Goal: Download file/media

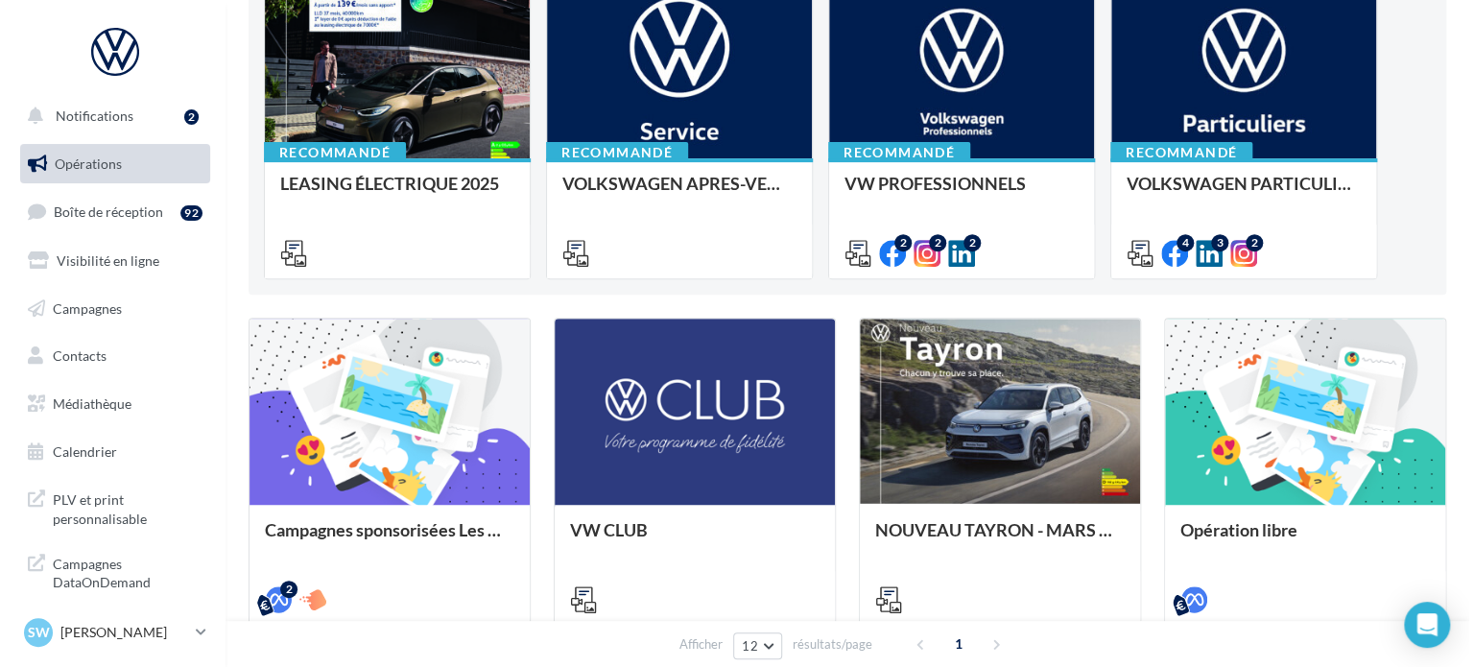
scroll to position [238, 0]
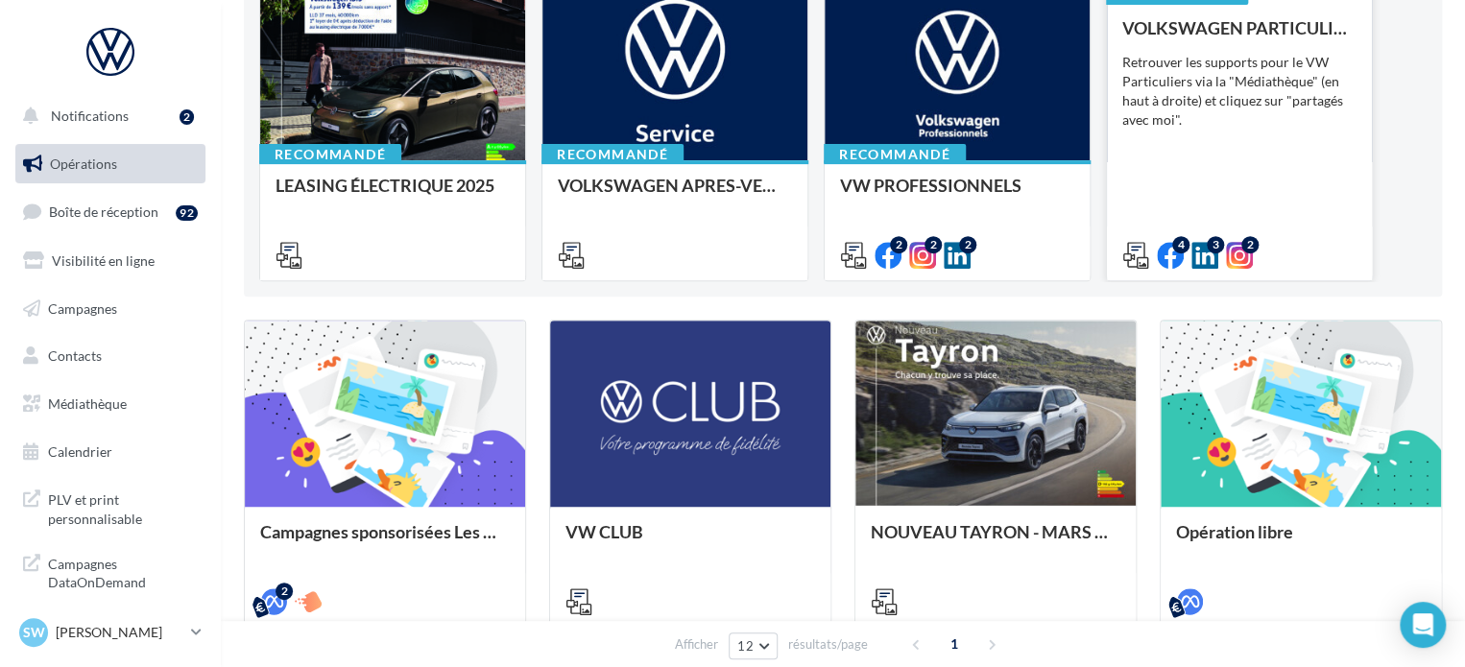
click at [1191, 152] on div "VOLKSWAGEN PARTICULIER Retrouver les supports pour le VW Particuliers via la "M…" at bounding box center [1239, 140] width 234 height 245
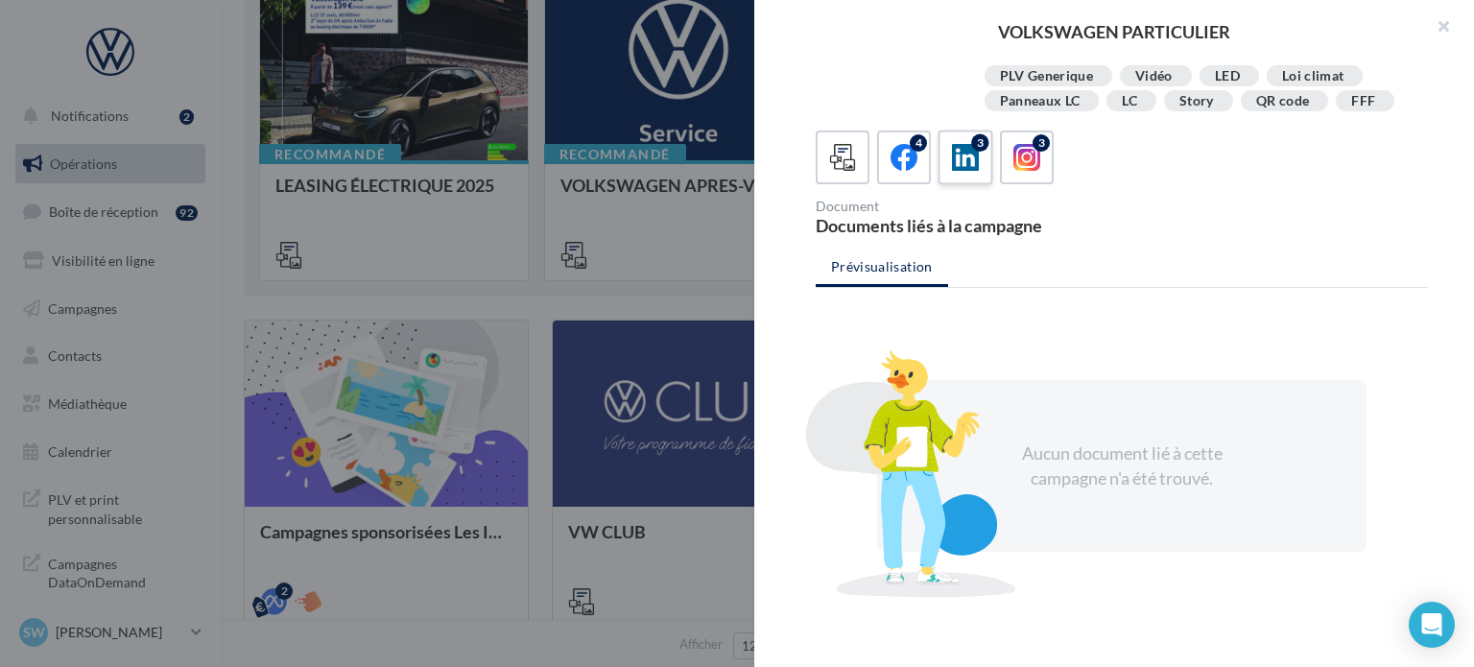
scroll to position [413, 0]
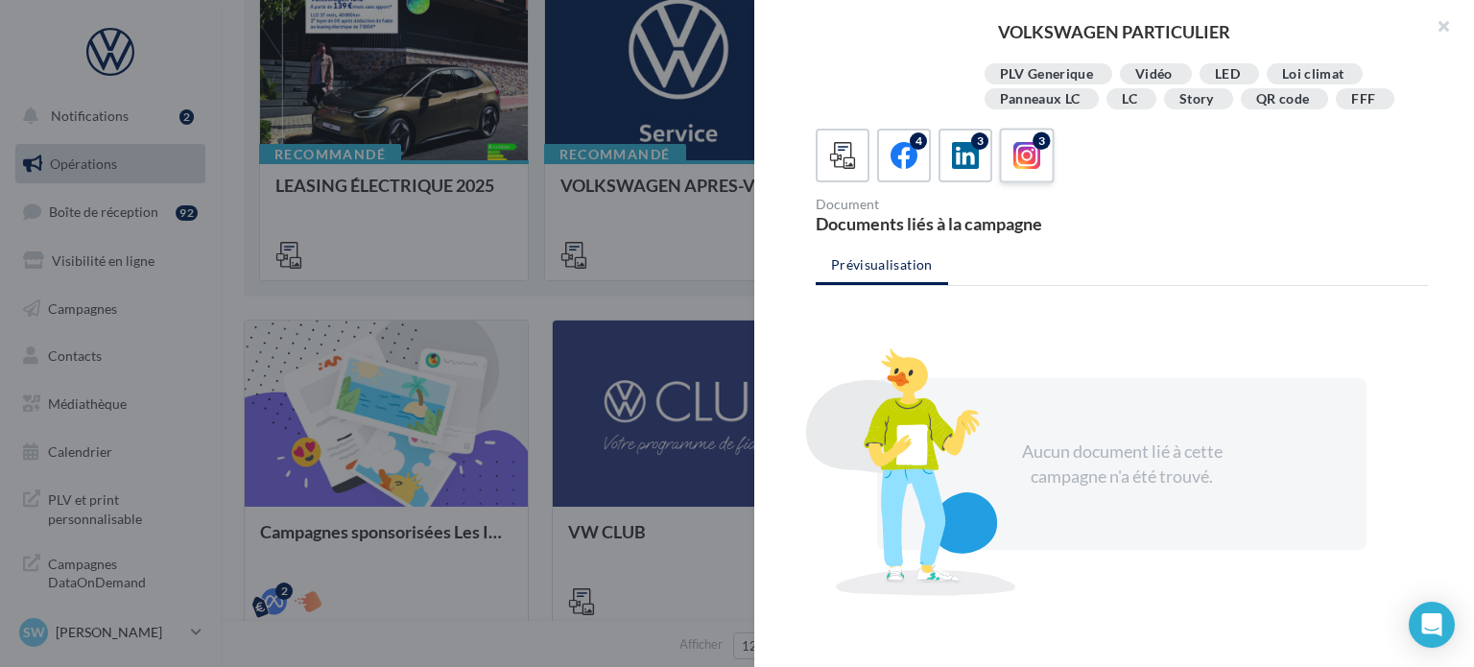
click at [1033, 170] on icon at bounding box center [1028, 156] width 28 height 28
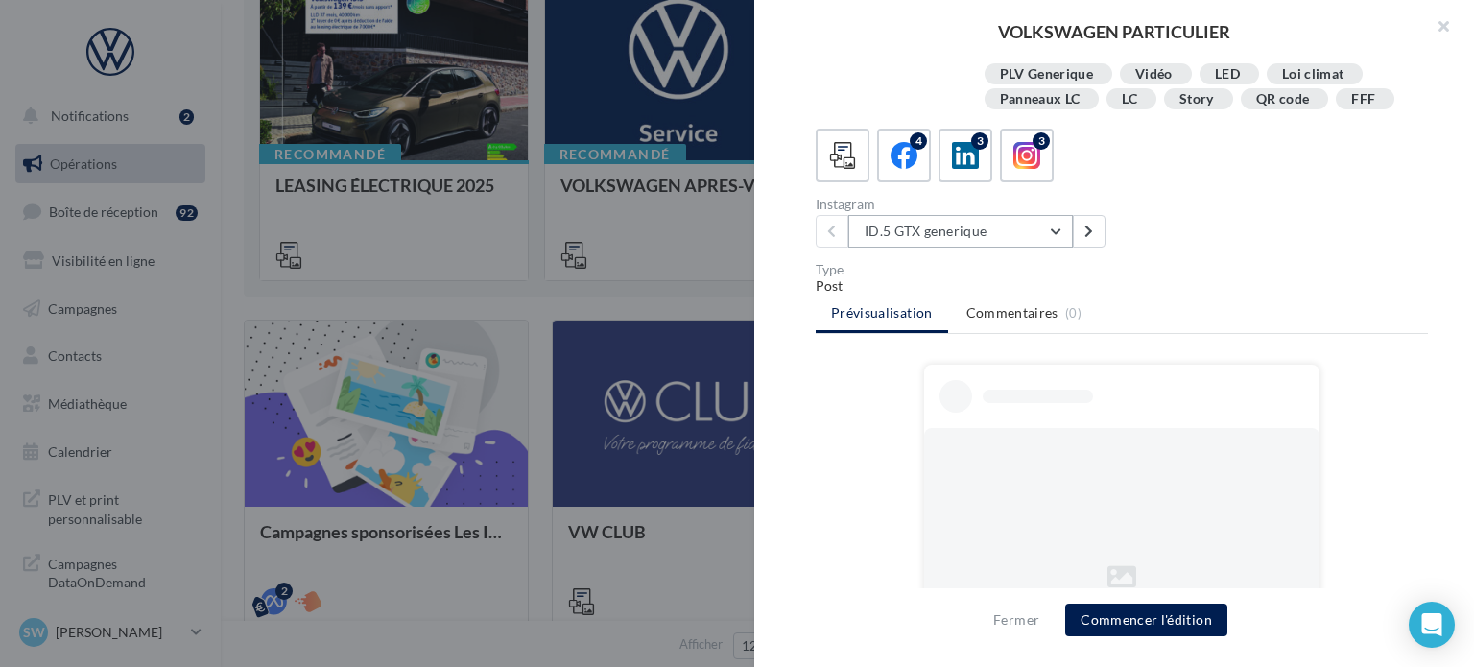
click at [1018, 248] on button "ID.5 GTX generique" at bounding box center [960, 231] width 225 height 33
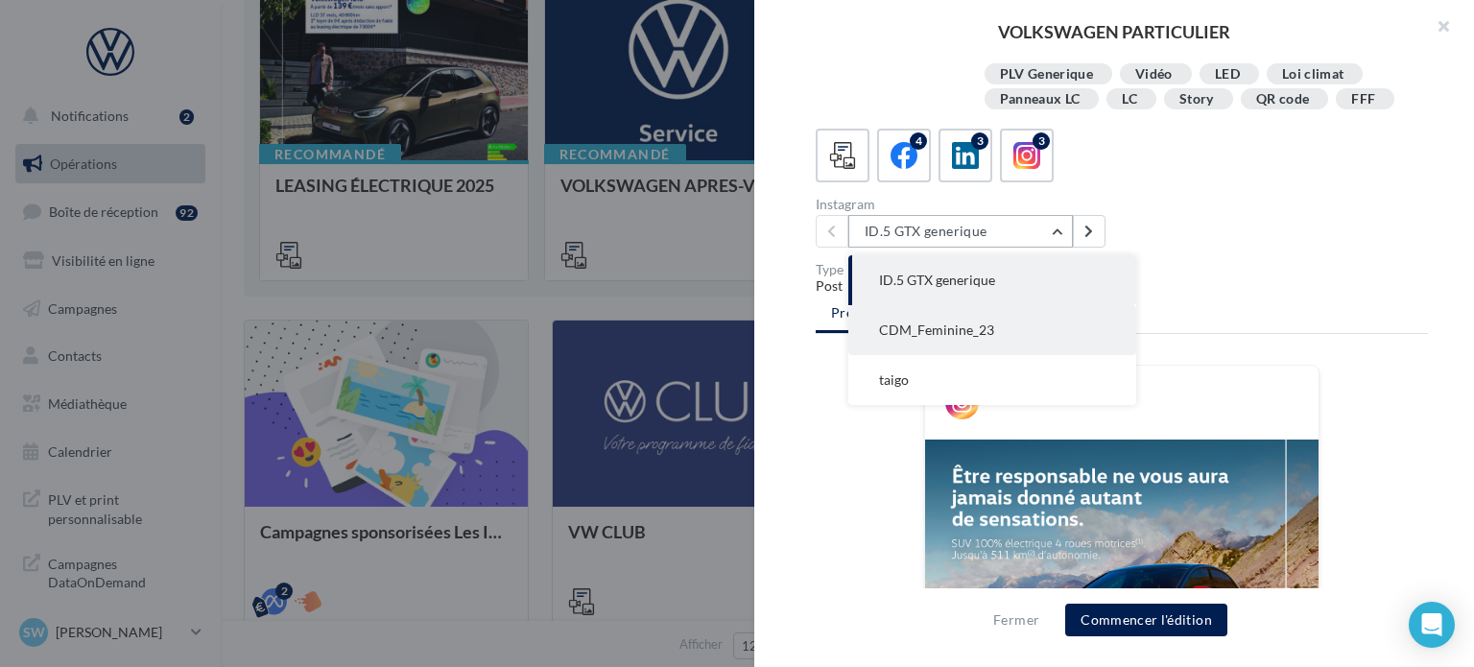
scroll to position [532, 0]
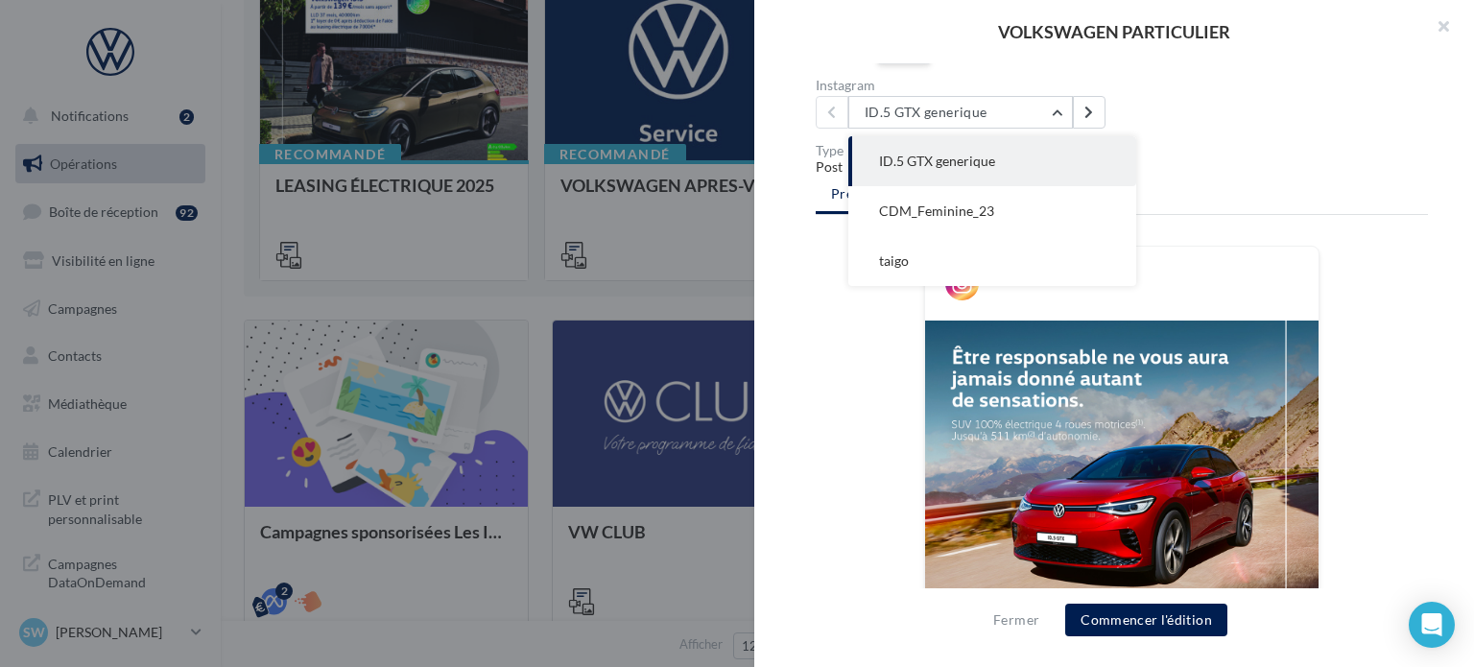
click at [906, 63] on label "4" at bounding box center [903, 36] width 55 height 55
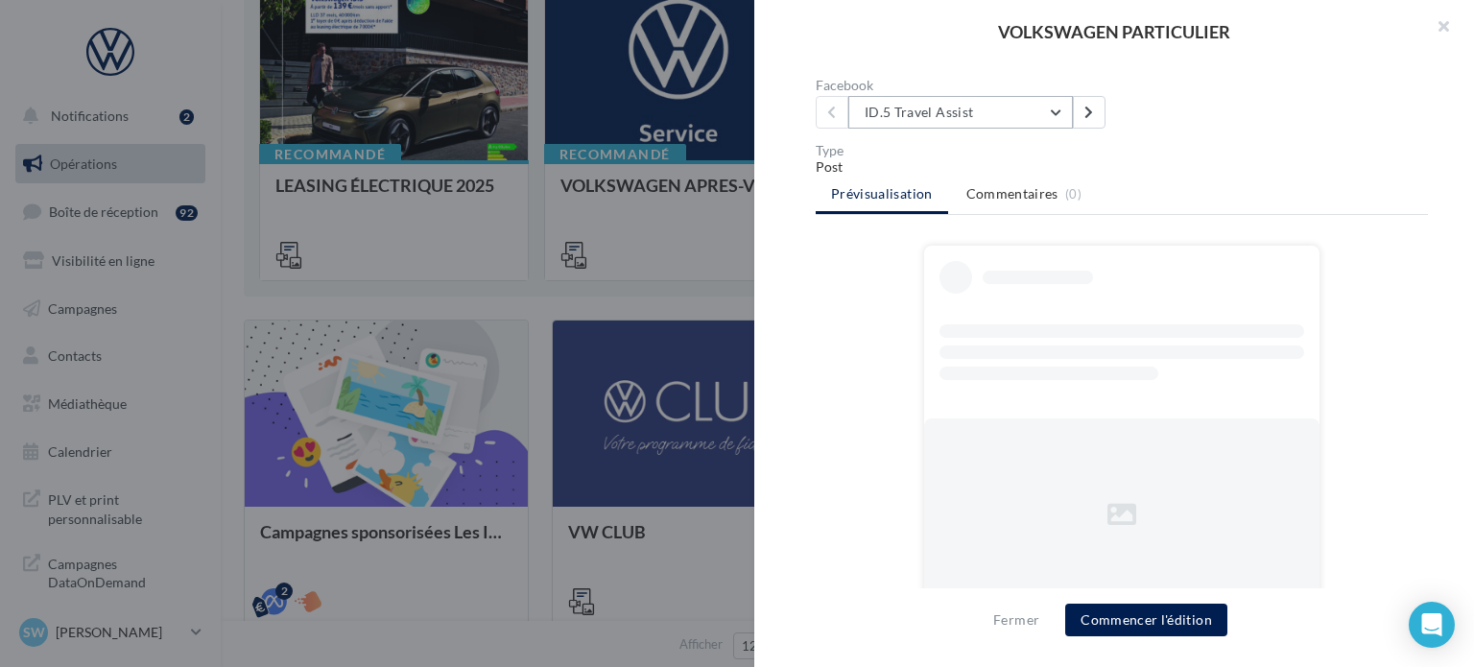
click at [1029, 129] on button "ID.5 Travel Assist" at bounding box center [960, 112] width 225 height 33
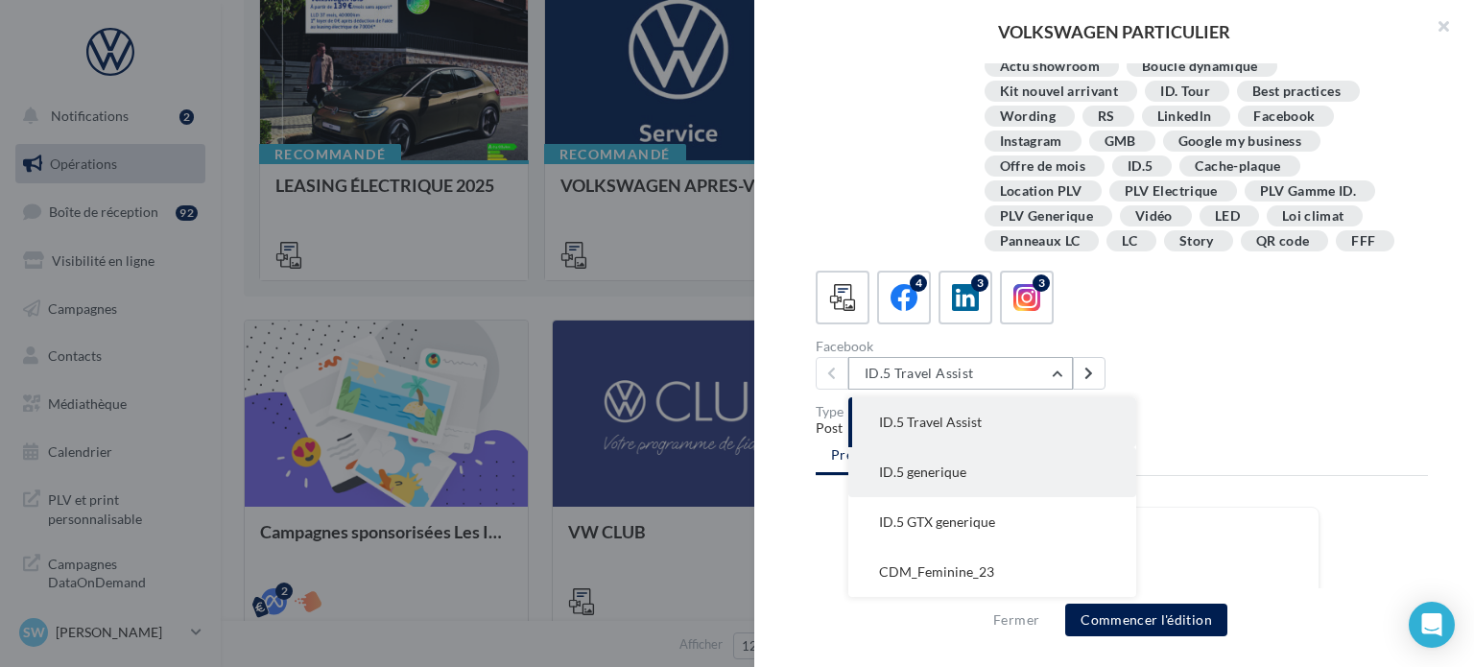
scroll to position [269, 0]
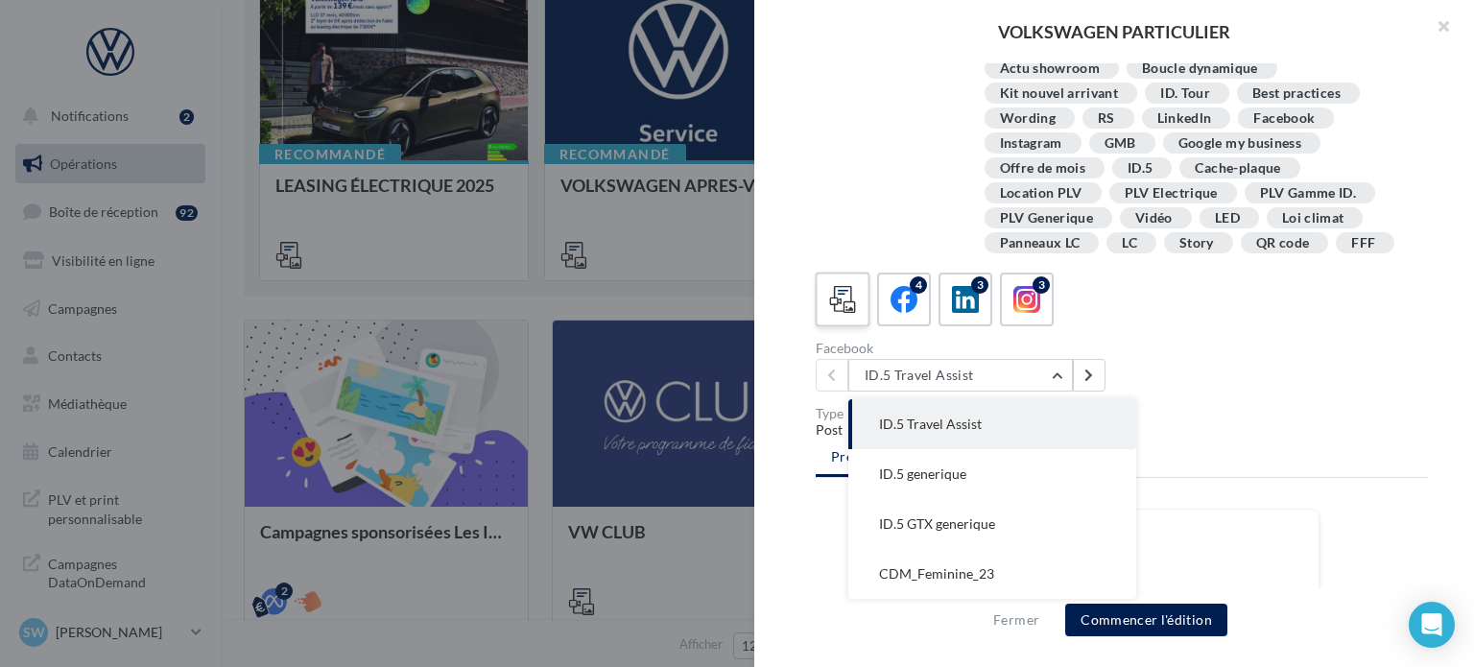
click at [849, 314] on icon at bounding box center [843, 300] width 28 height 28
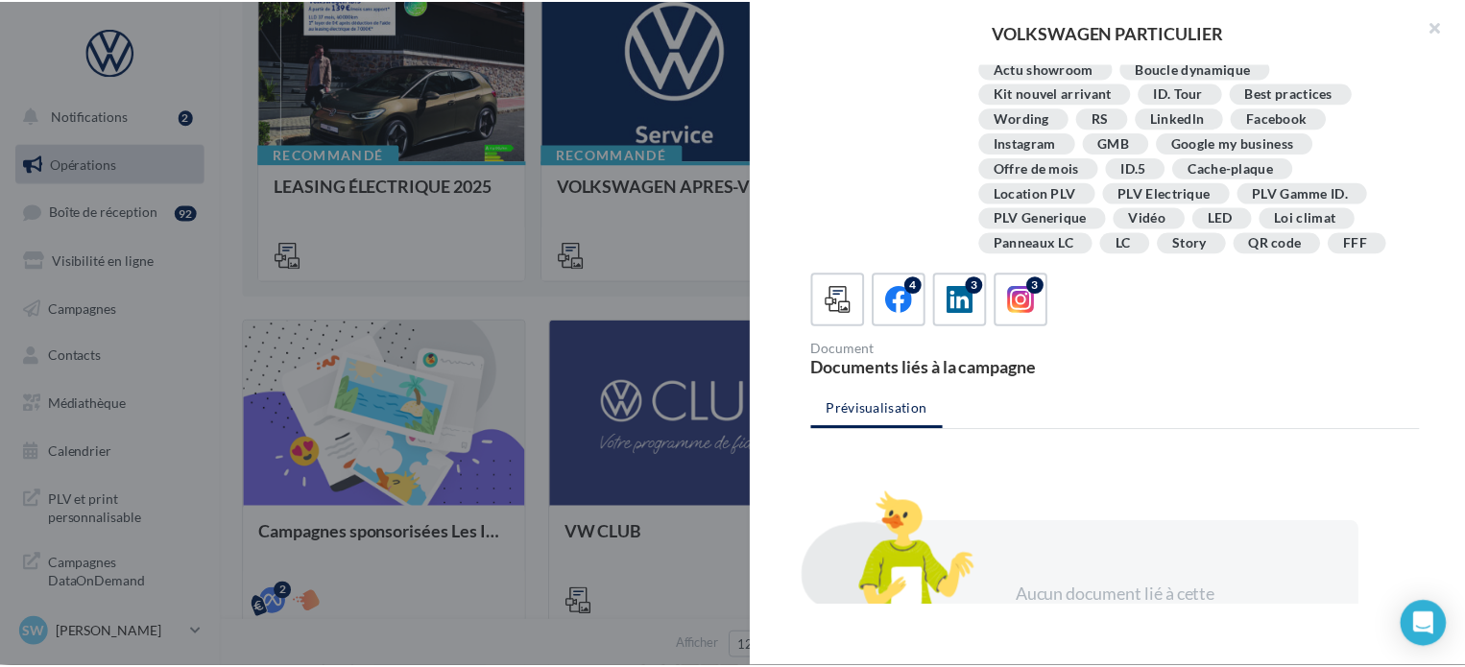
scroll to position [457, 0]
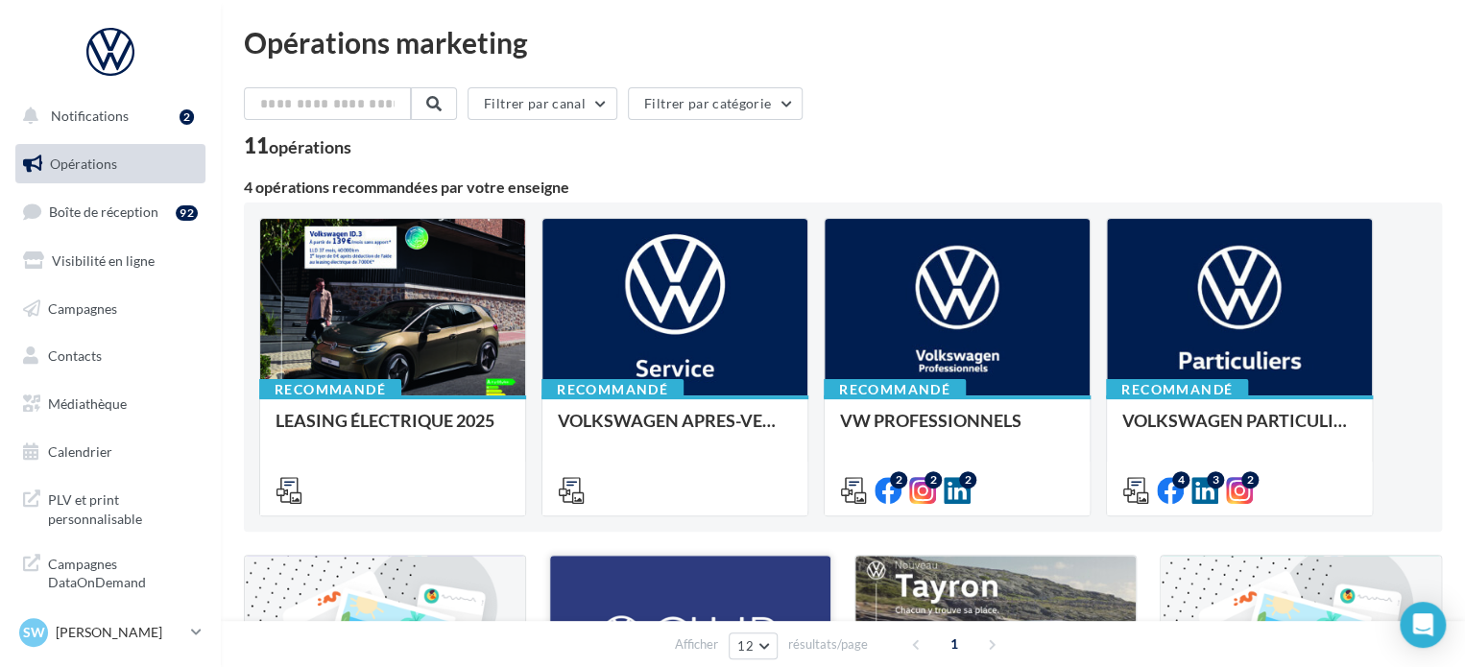
scroll to position [0, 0]
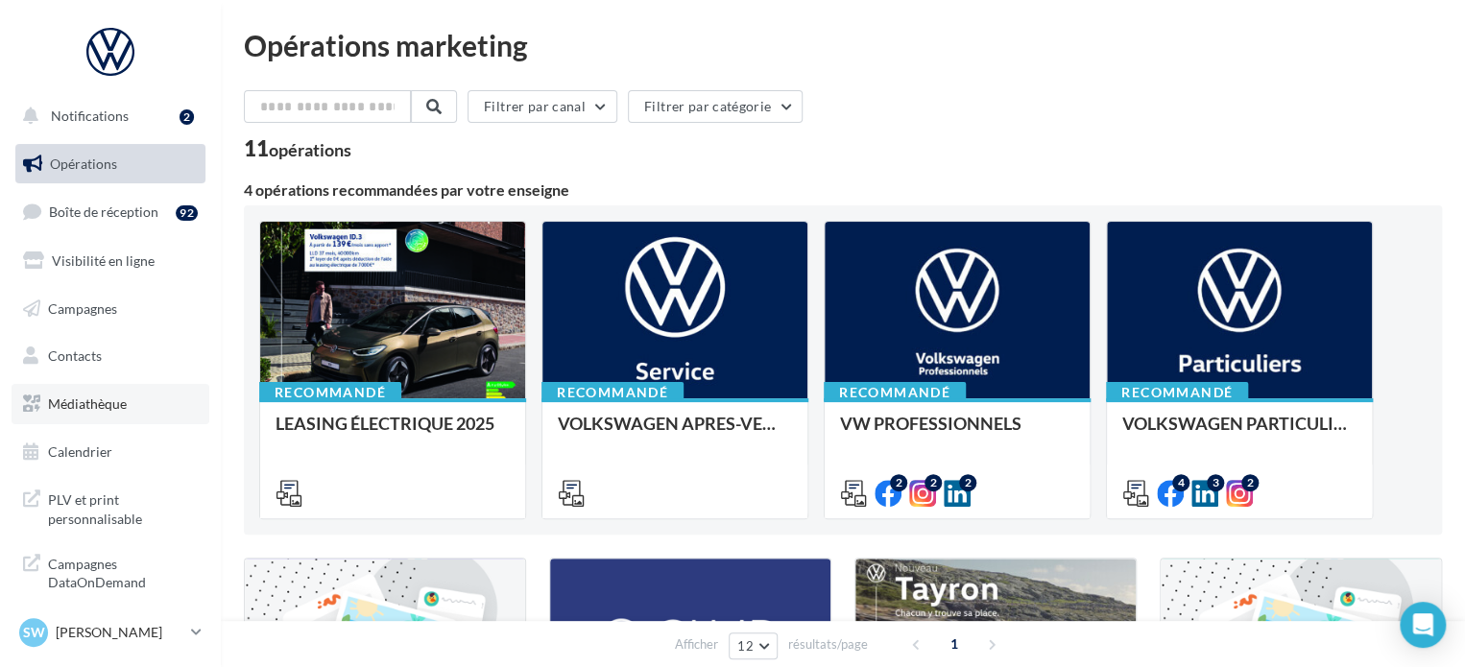
click at [72, 408] on span "Médiathèque" at bounding box center [87, 403] width 79 height 16
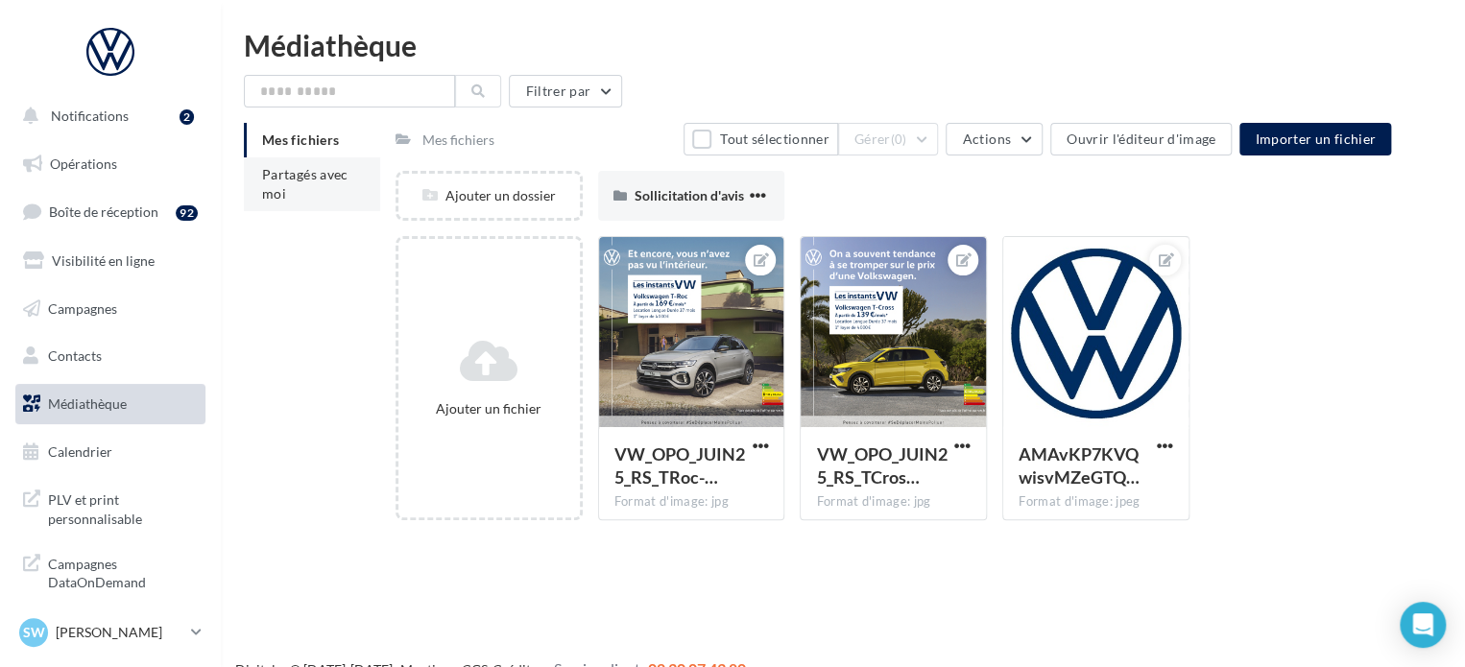
click at [311, 195] on li "Partagés avec moi" at bounding box center [312, 184] width 136 height 54
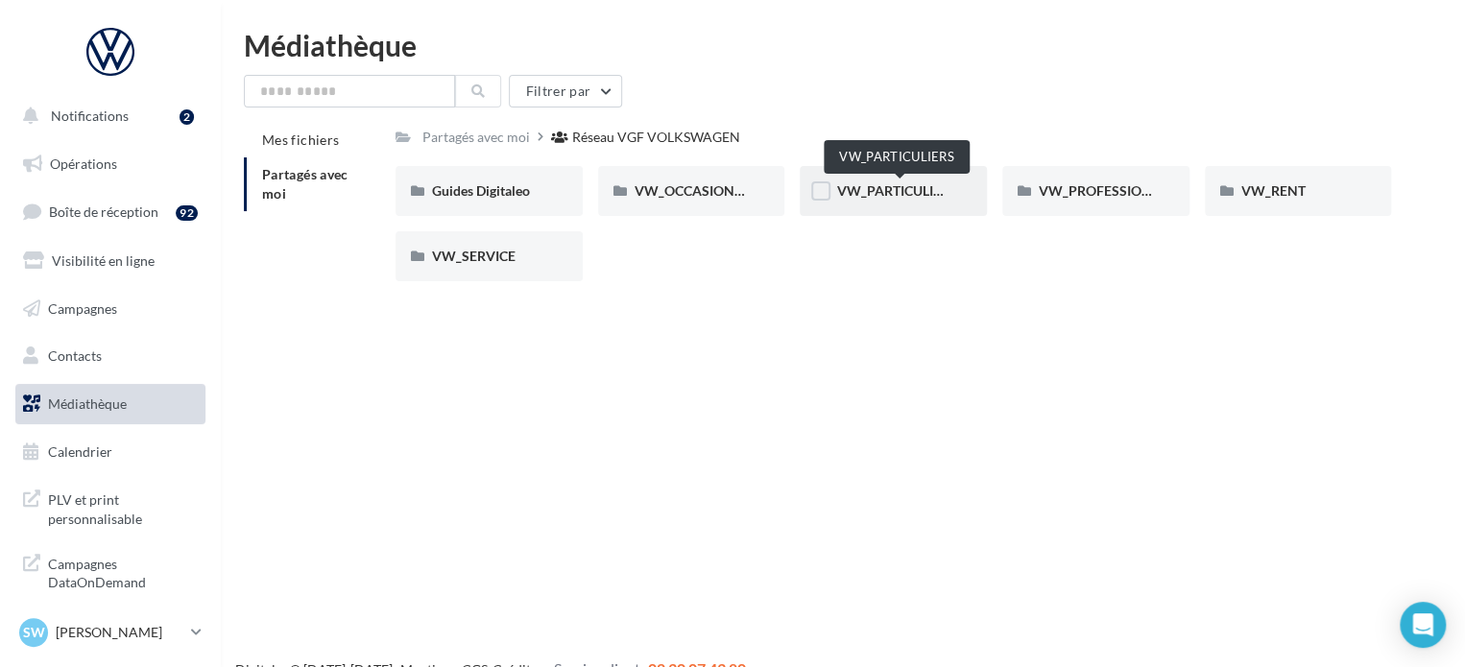
click at [916, 191] on span "VW_PARTICULIERS" at bounding box center [896, 190] width 120 height 16
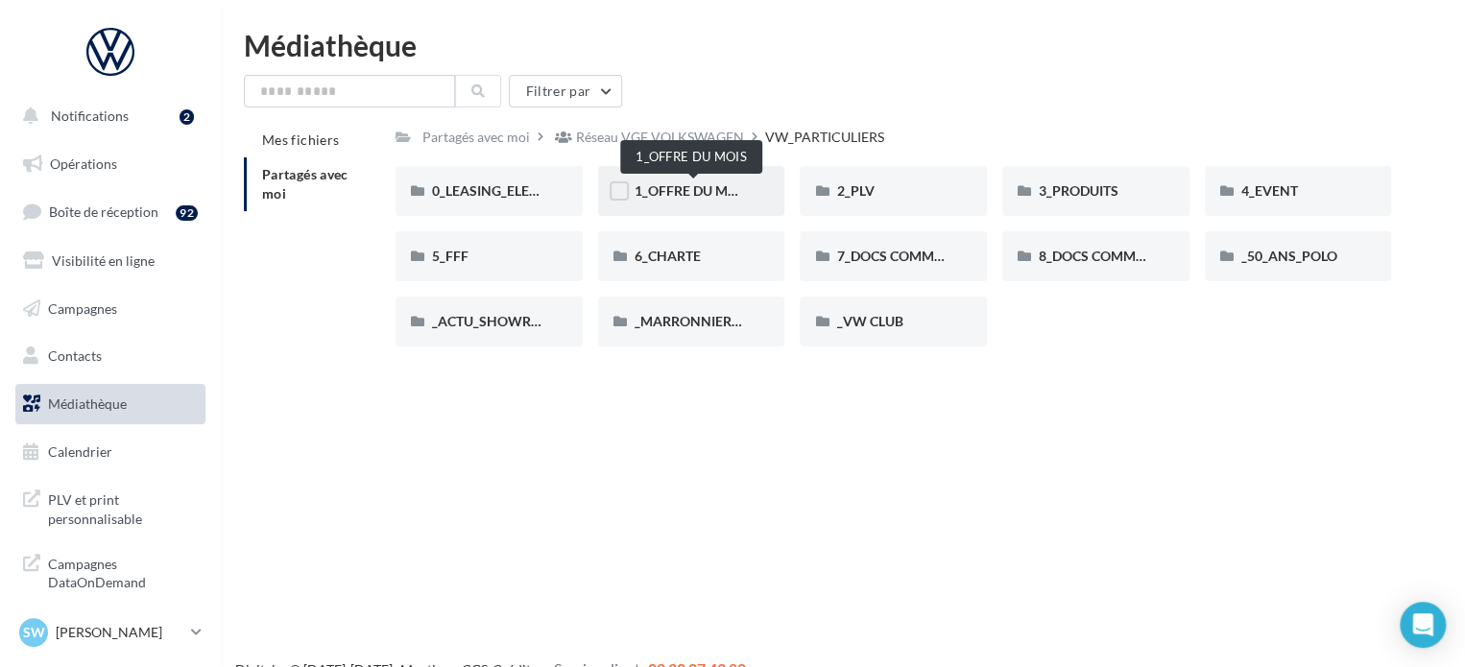
click at [725, 194] on span "1_OFFRE DU MOIS" at bounding box center [691, 190] width 115 height 16
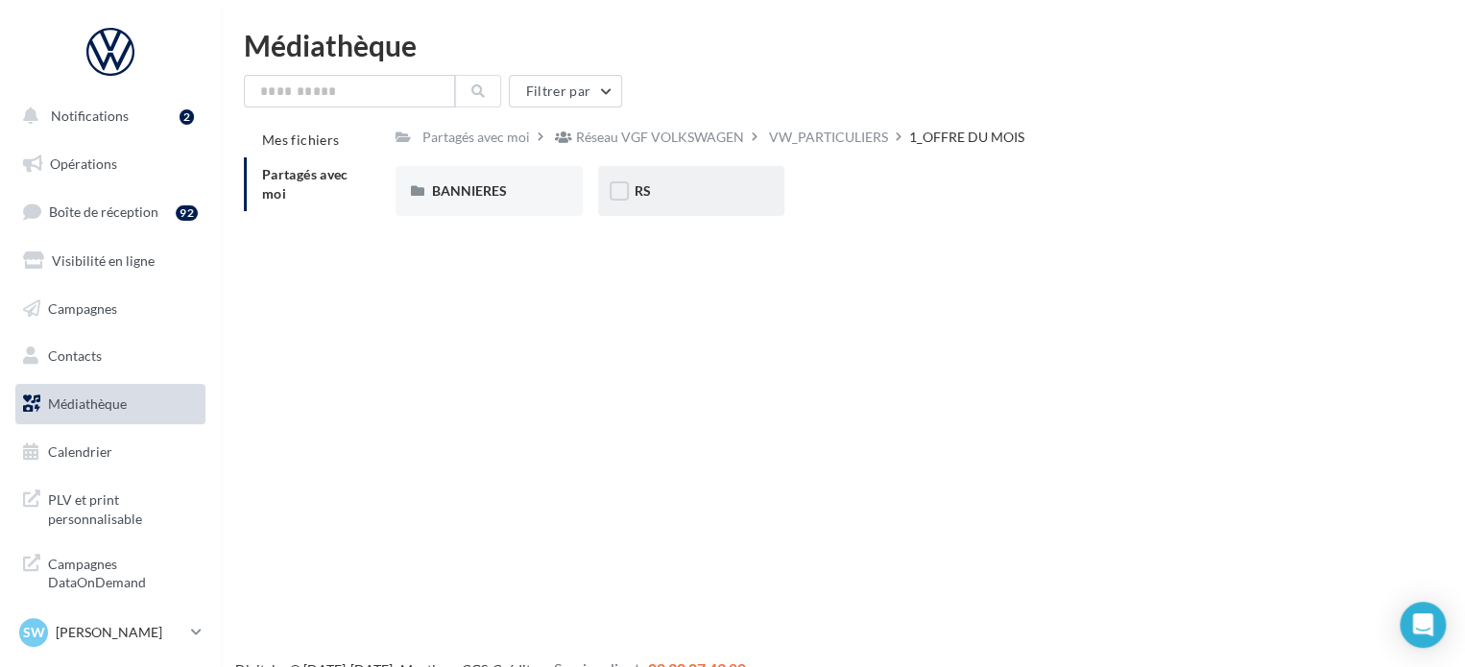
click at [664, 190] on div "RS" at bounding box center [691, 190] width 114 height 19
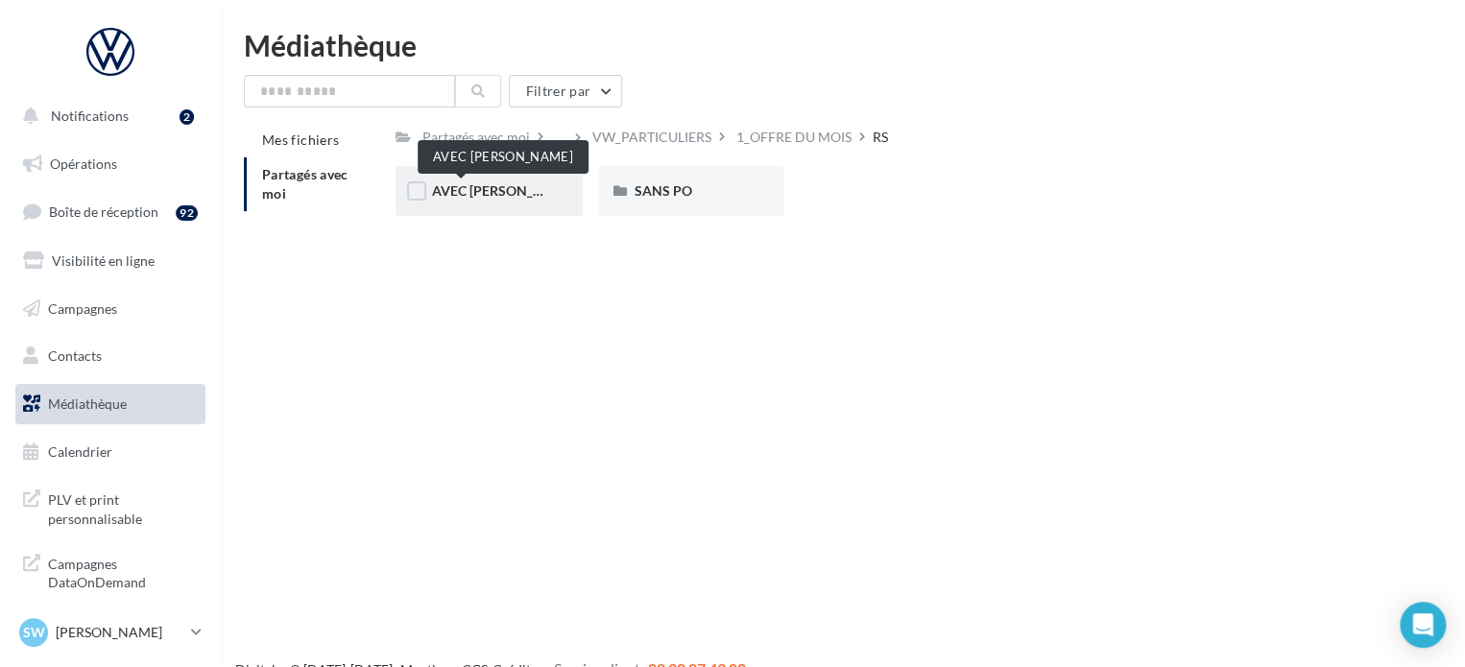
click at [453, 187] on span "AVEC PO" at bounding box center [504, 190] width 145 height 16
click at [453, 187] on span "ID.3" at bounding box center [444, 190] width 24 height 16
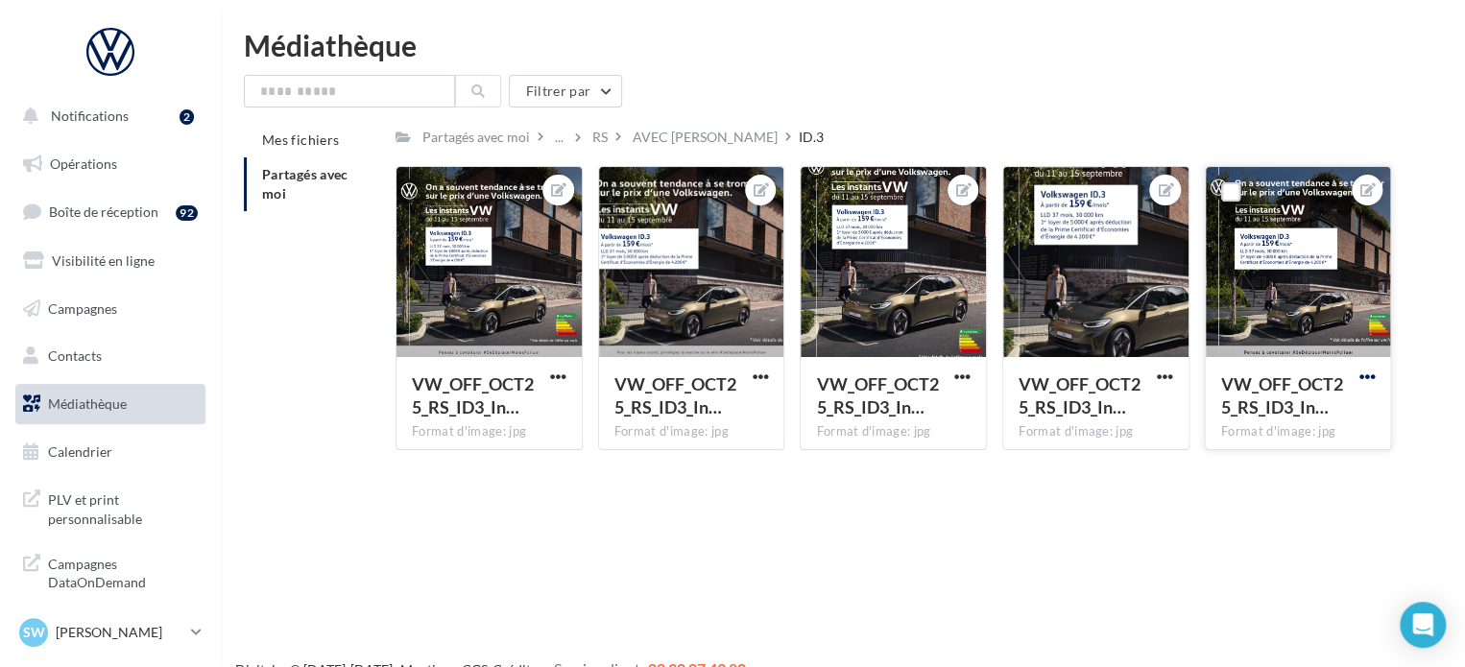
click at [1374, 370] on span "button" at bounding box center [1366, 377] width 16 height 16
click at [1282, 456] on button "Télécharger" at bounding box center [1277, 465] width 203 height 50
click at [762, 370] on span "button" at bounding box center [760, 377] width 16 height 16
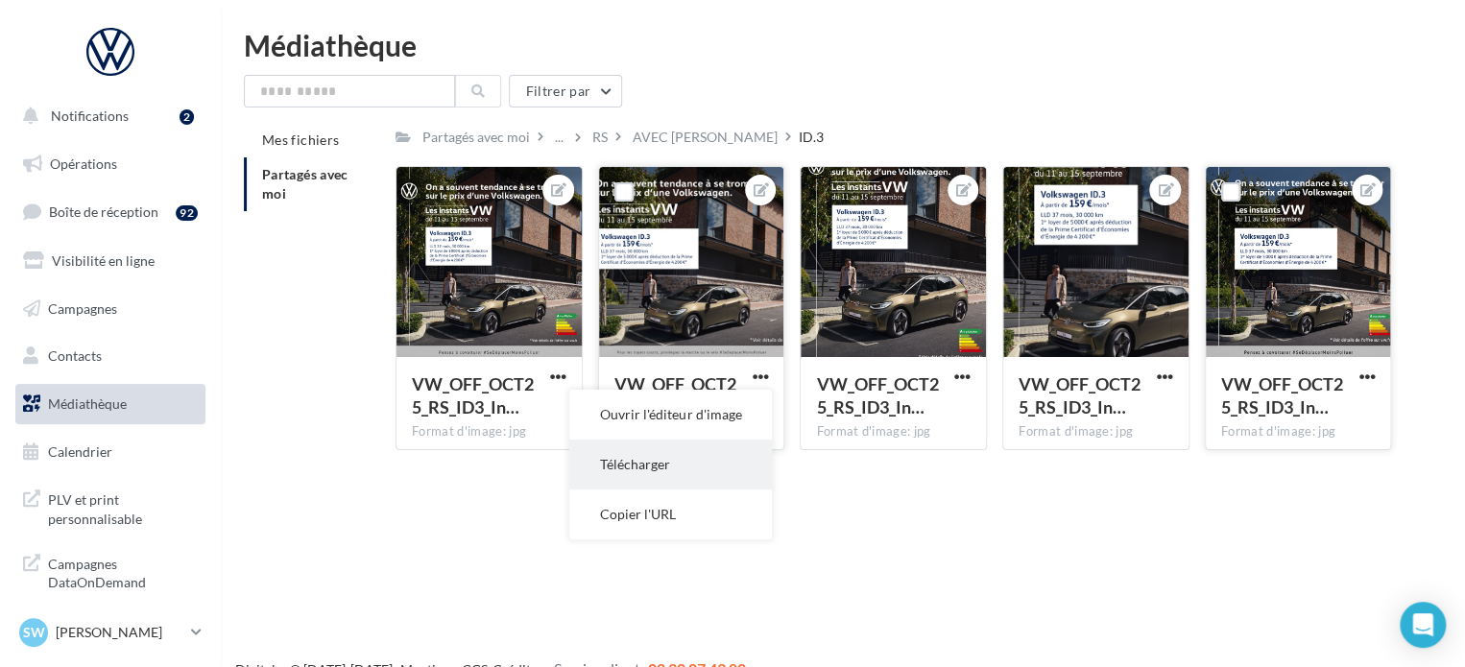
click at [676, 452] on button "Télécharger" at bounding box center [670, 465] width 203 height 50
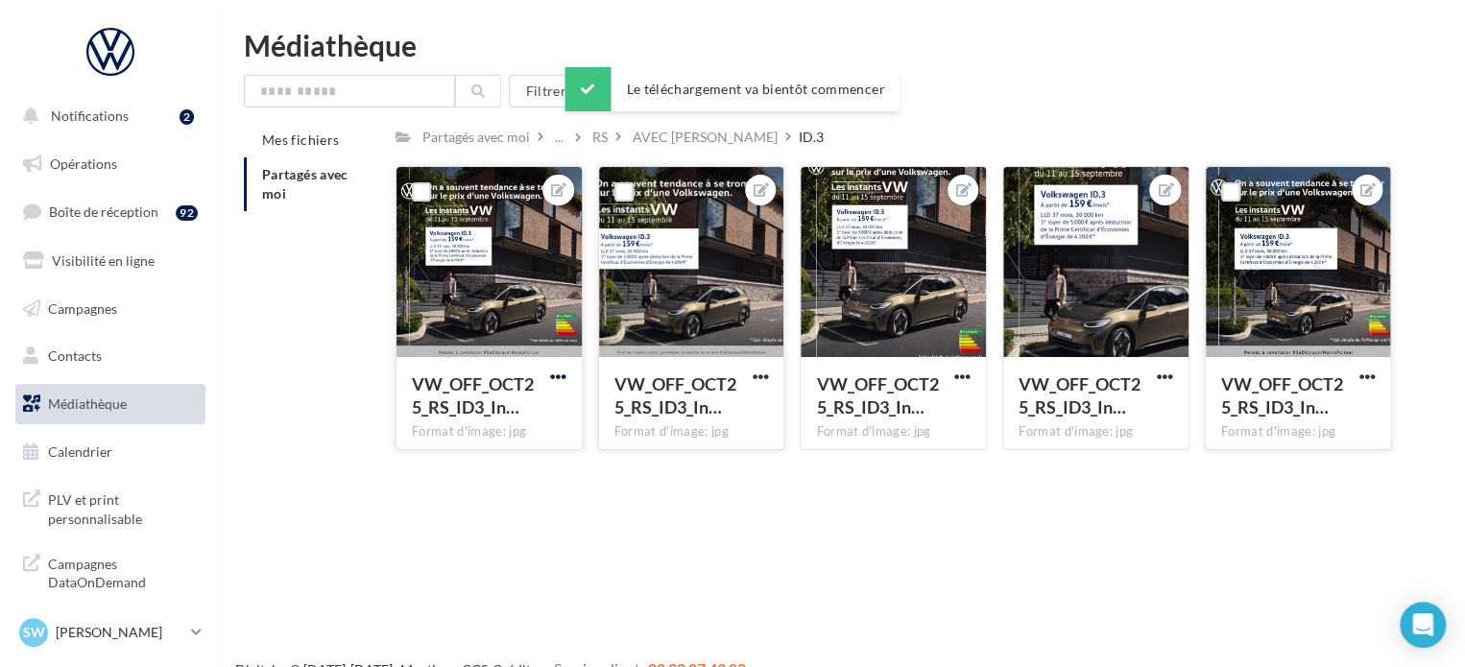
click at [557, 380] on span "button" at bounding box center [558, 377] width 16 height 16
click at [491, 449] on button "Télécharger" at bounding box center [469, 465] width 203 height 50
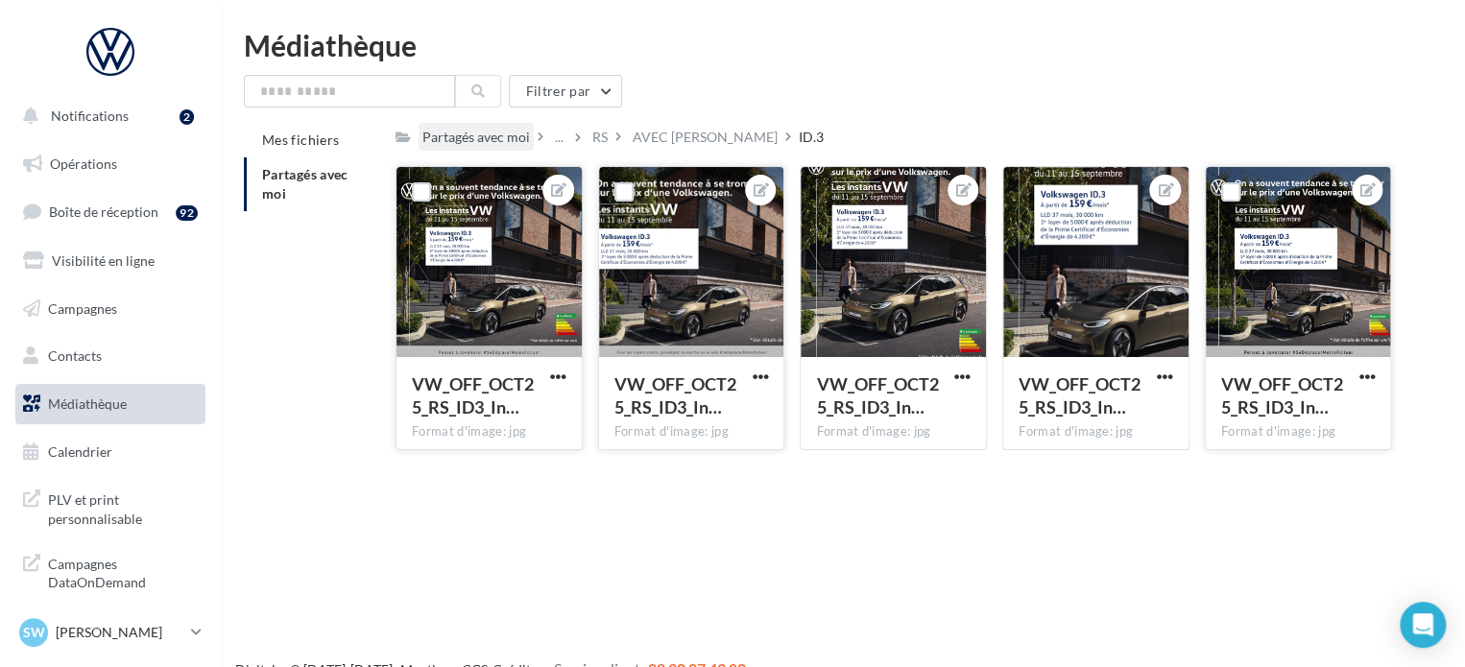
click at [495, 138] on div "Partagés avec moi" at bounding box center [475, 137] width 107 height 19
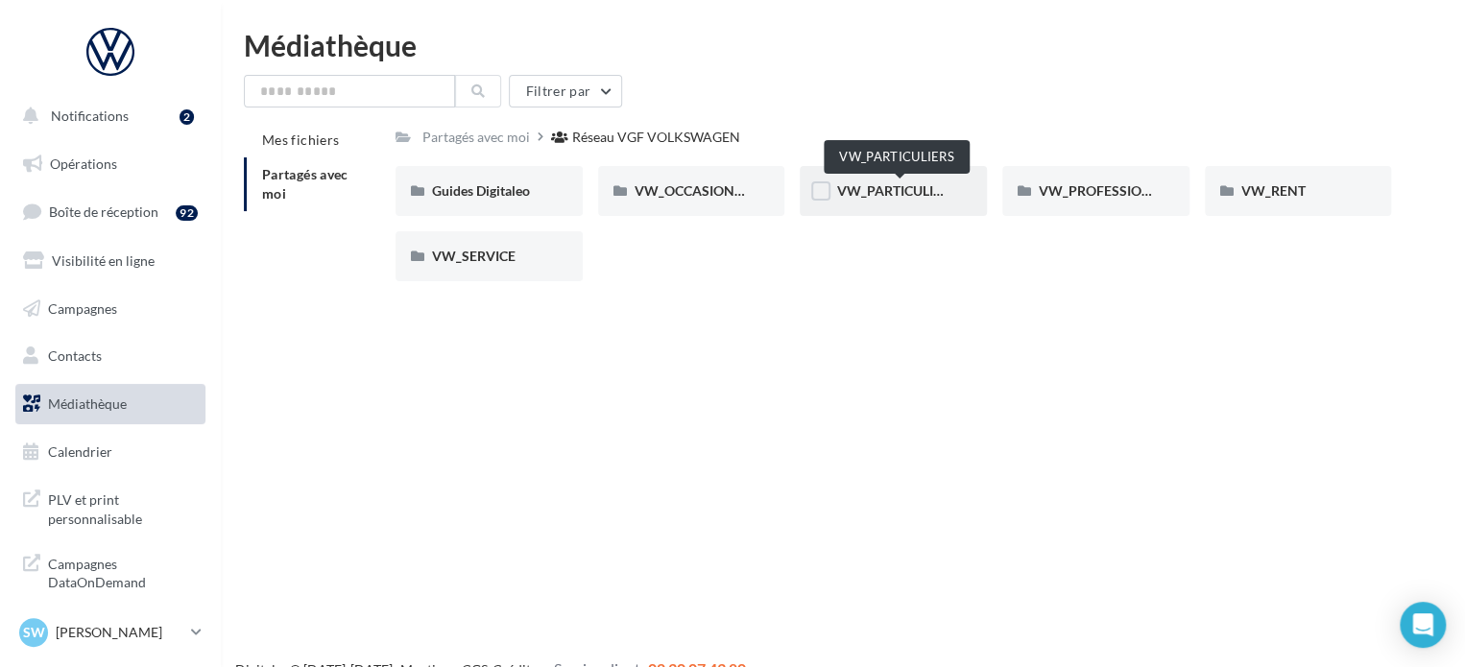
click at [853, 188] on span "VW_PARTICULIERS" at bounding box center [896, 190] width 120 height 16
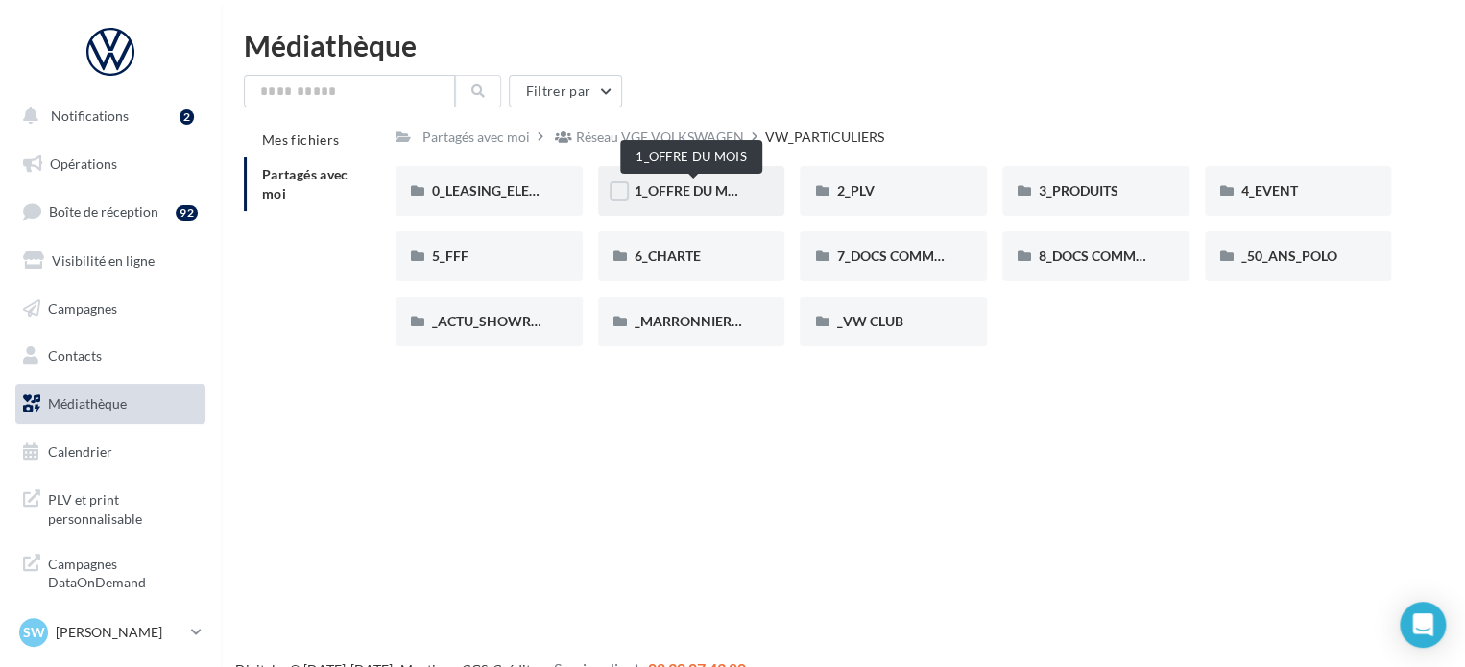
click at [703, 183] on span "1_OFFRE DU MOIS" at bounding box center [691, 190] width 115 height 16
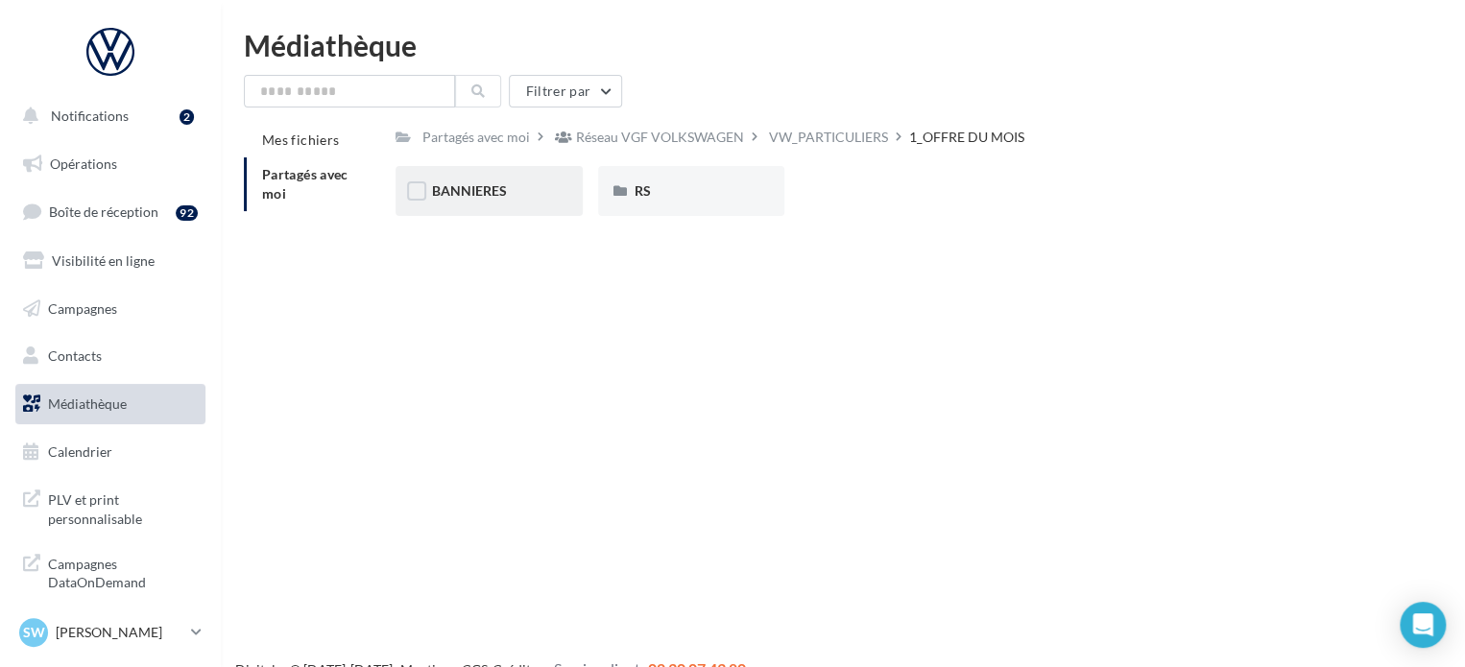
click at [531, 183] on div "BANNIERES" at bounding box center [489, 190] width 114 height 19
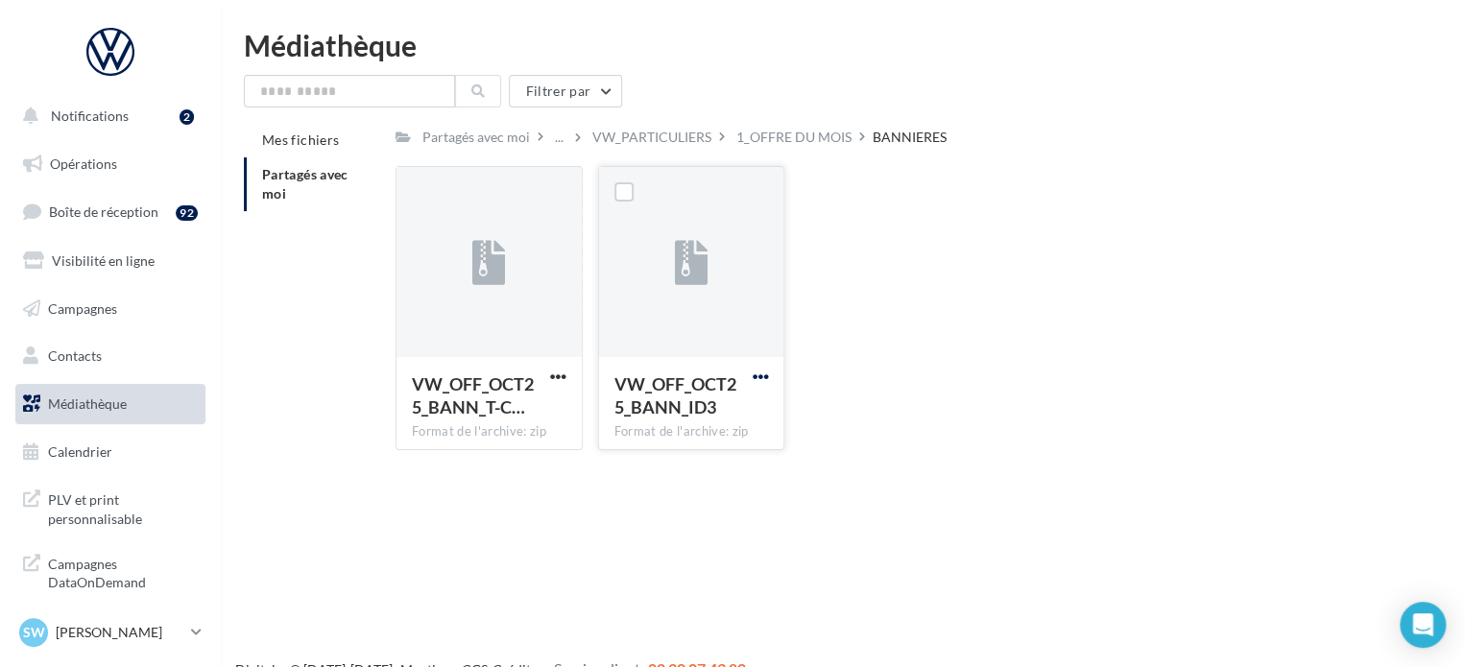
click at [763, 375] on span "button" at bounding box center [760, 377] width 16 height 16
click at [718, 407] on button "Télécharger" at bounding box center [676, 415] width 192 height 50
click at [810, 142] on div "1_OFFRE DU MOIS" at bounding box center [793, 137] width 115 height 19
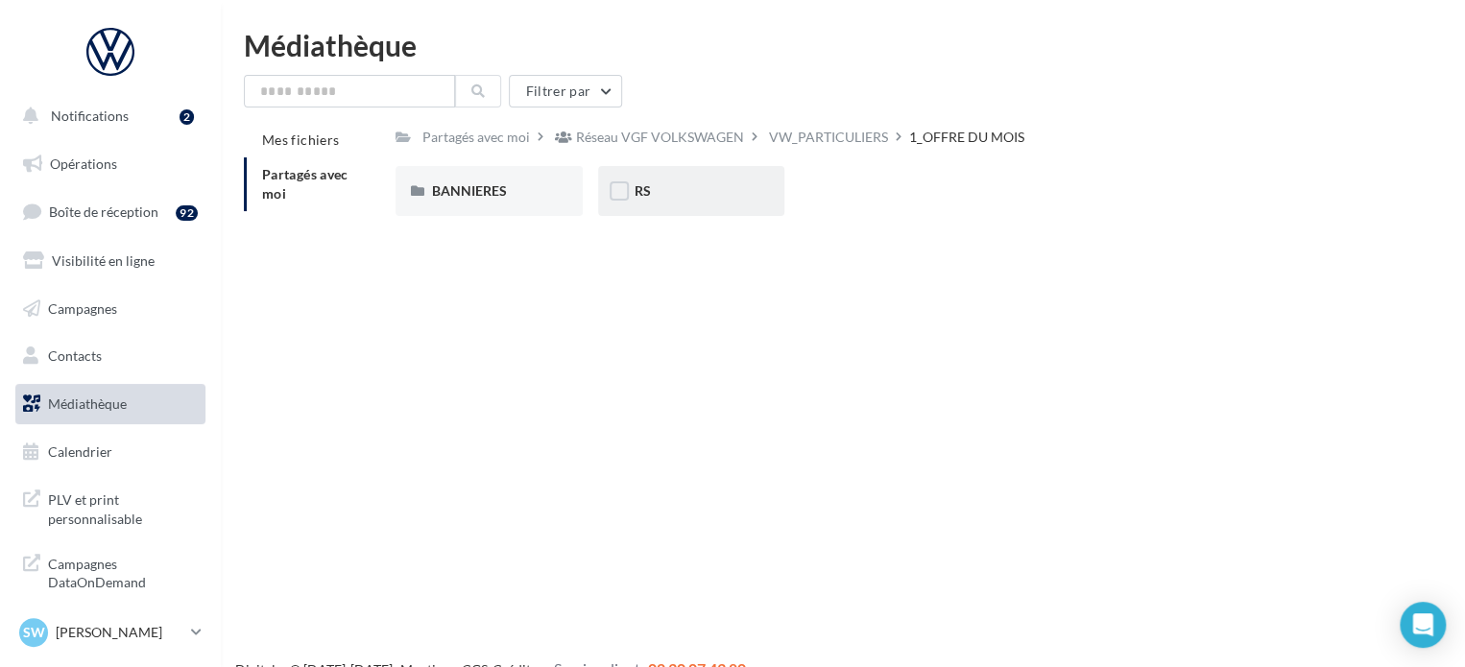
click at [713, 179] on div "RS" at bounding box center [691, 191] width 187 height 50
click at [495, 187] on div "AVEC PO" at bounding box center [489, 190] width 114 height 19
click at [495, 187] on div "ID.3" at bounding box center [489, 190] width 114 height 19
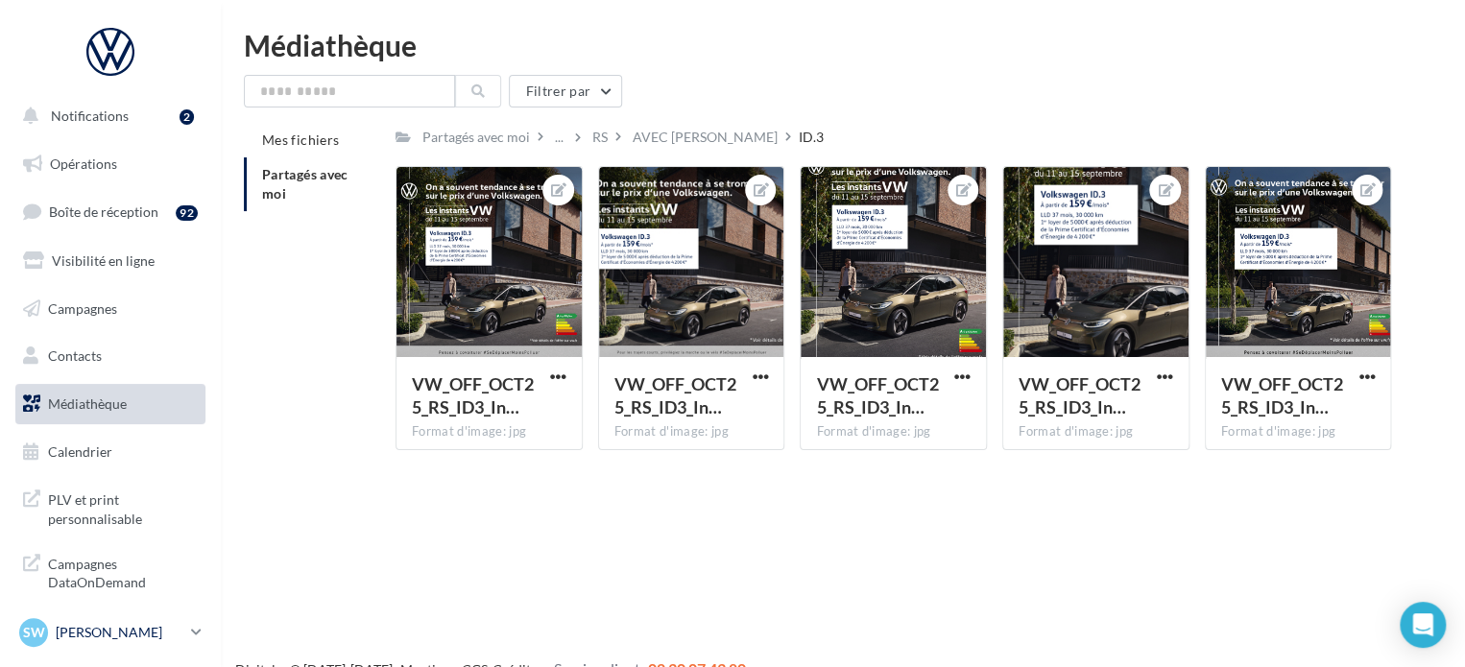
click at [107, 632] on p "[PERSON_NAME]" at bounding box center [120, 632] width 128 height 19
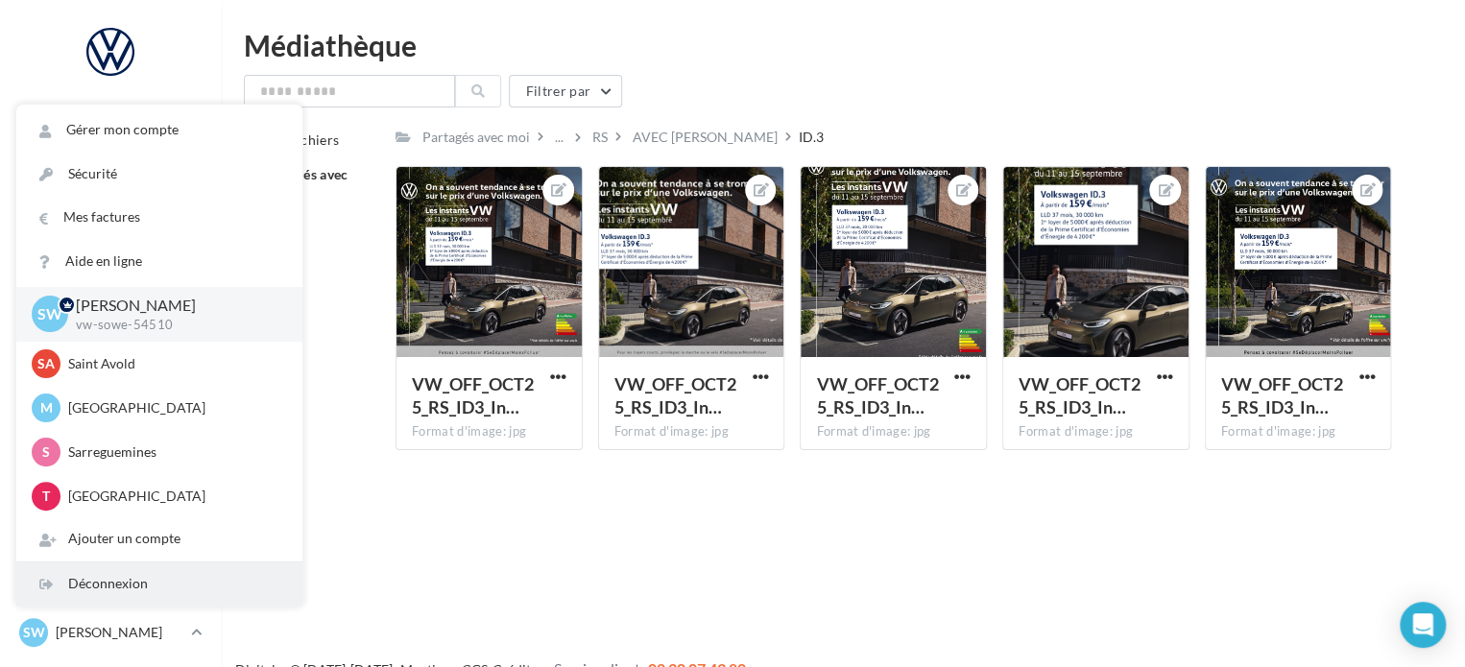
click at [212, 567] on div "Déconnexion" at bounding box center [159, 583] width 286 height 43
